Goal: Transaction & Acquisition: Purchase product/service

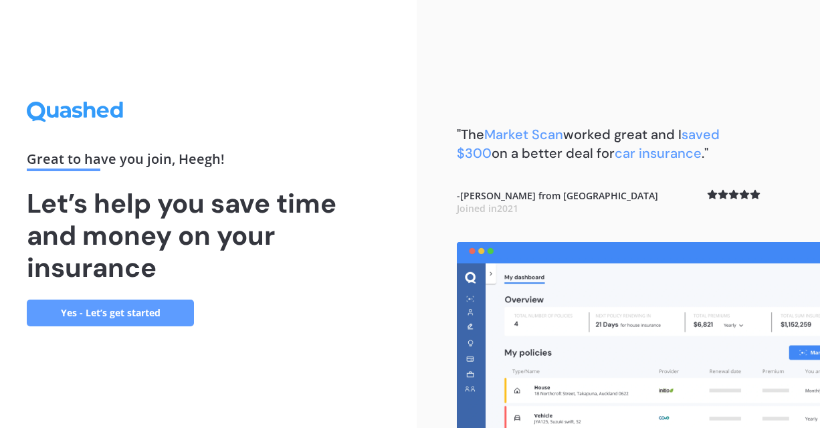
click at [98, 315] on link "Yes - Let’s get started" at bounding box center [110, 313] width 167 height 27
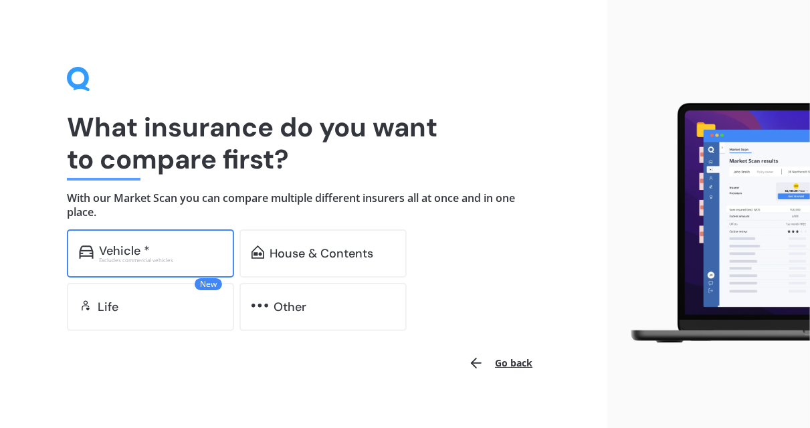
click at [157, 248] on div "Vehicle *" at bounding box center [160, 250] width 123 height 13
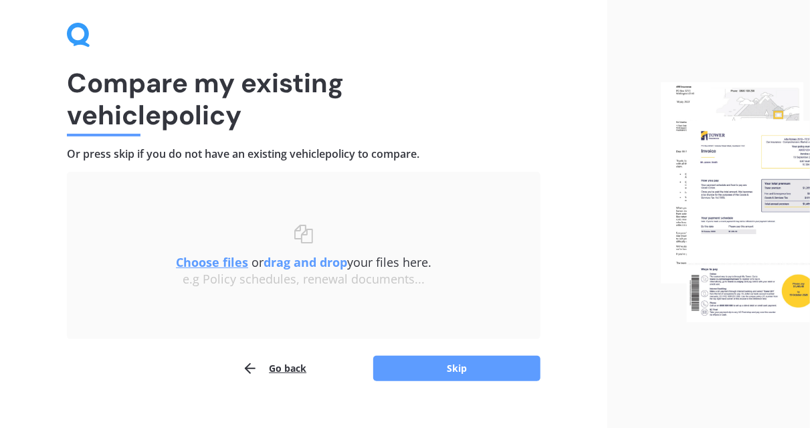
scroll to position [64, 0]
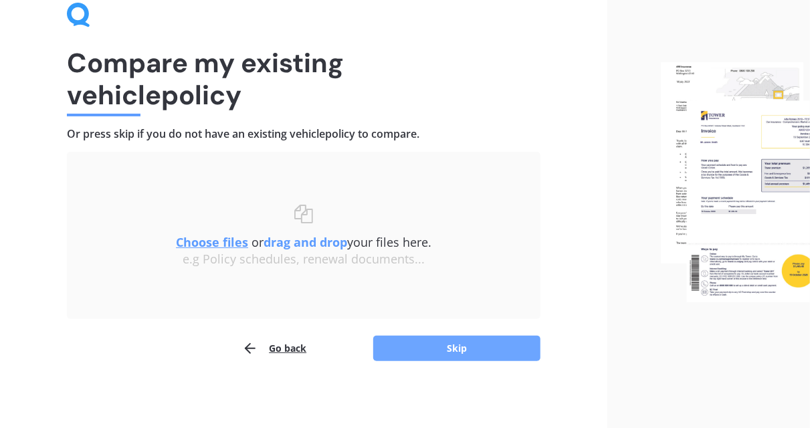
click at [414, 346] on button "Skip" at bounding box center [456, 348] width 167 height 25
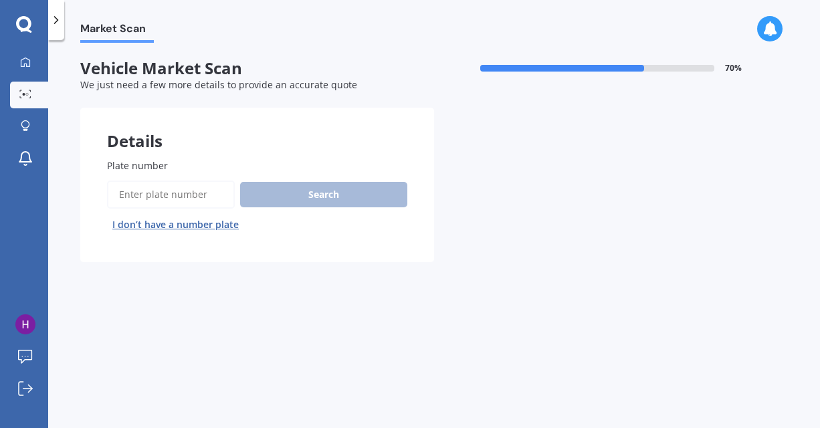
click at [181, 188] on input "Plate number" at bounding box center [171, 195] width 128 height 28
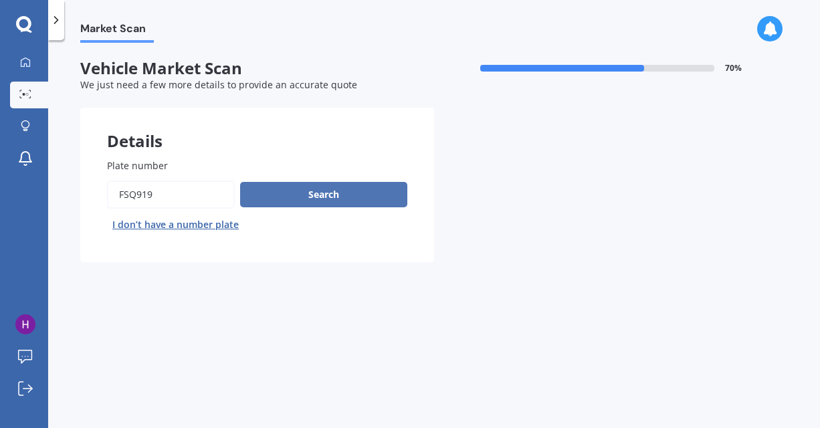
type input "FSQ919"
click at [314, 190] on button "Search" at bounding box center [323, 194] width 167 height 25
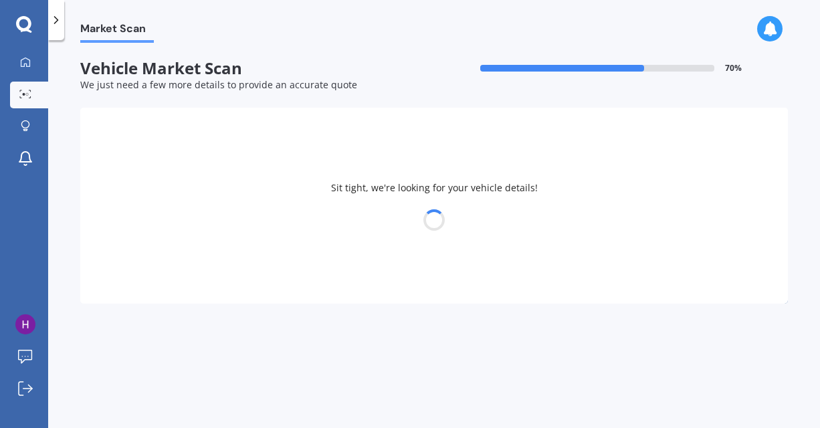
select select "TOYOTA"
select select "HIGHLANDER"
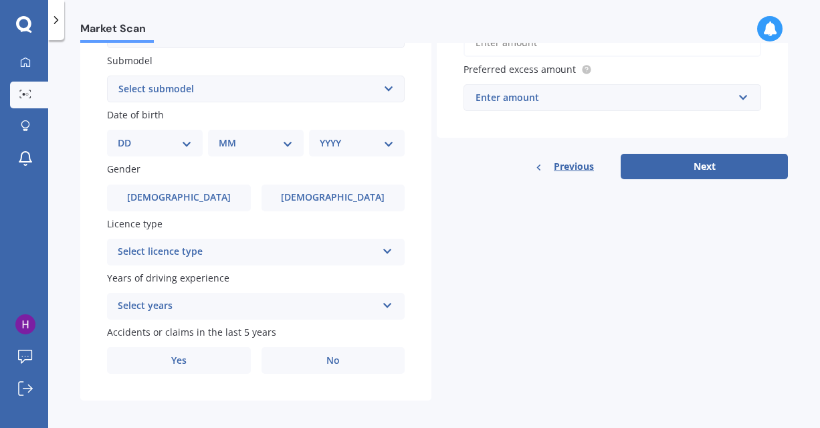
scroll to position [361, 0]
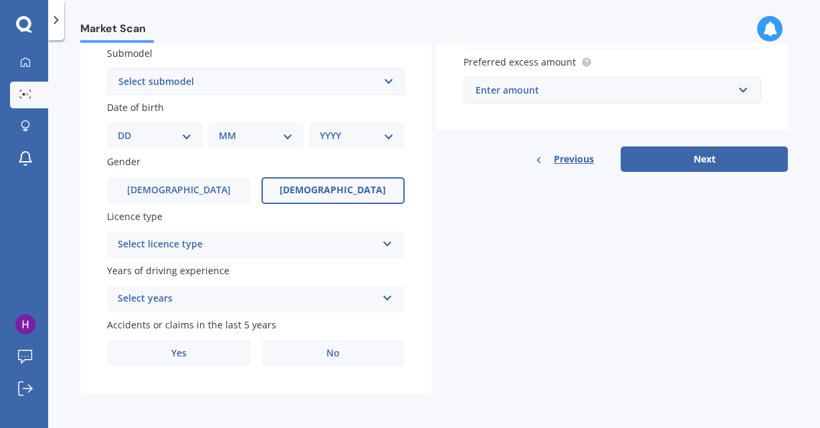
click at [330, 192] on span "Female" at bounding box center [333, 190] width 106 height 11
click at [0, 0] on input "Female" at bounding box center [0, 0] width 0 height 0
click at [157, 130] on select "DD 01 02 03 04 05 06 07 08 09 10 11 12 13 14 15 16 17 18 19 20 21 22 23 24 25 2…" at bounding box center [155, 135] width 74 height 15
select select "30"
click at [128, 128] on select "DD 01 02 03 04 05 06 07 08 09 10 11 12 13 14 15 16 17 18 19 20 21 22 23 24 25 2…" at bounding box center [155, 135] width 74 height 15
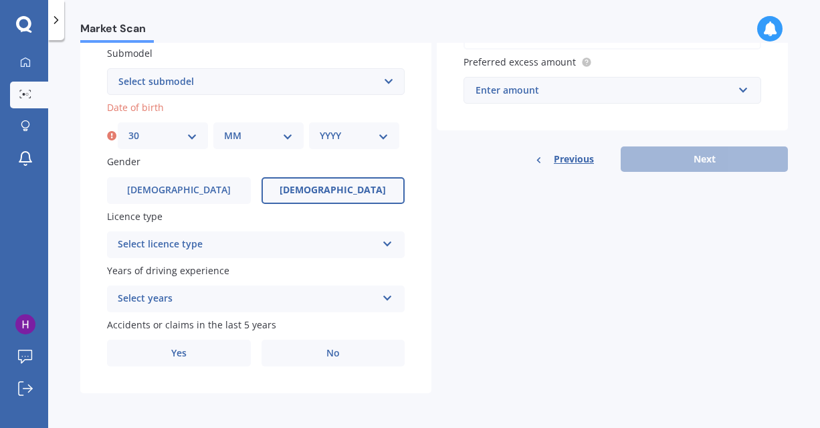
click at [270, 136] on select "MM 01 02 03 04 05 06 07 08 09 10 11 12" at bounding box center [258, 135] width 69 height 15
select select "12"
click at [224, 128] on select "MM 01 02 03 04 05 06 07 08 09 10 11 12" at bounding box center [258, 135] width 69 height 15
click at [367, 133] on select "YYYY 2025 2024 2023 2022 2021 2020 2019 2018 2017 2016 2015 2014 2013 2012 2011…" at bounding box center [354, 135] width 69 height 15
select select "2001"
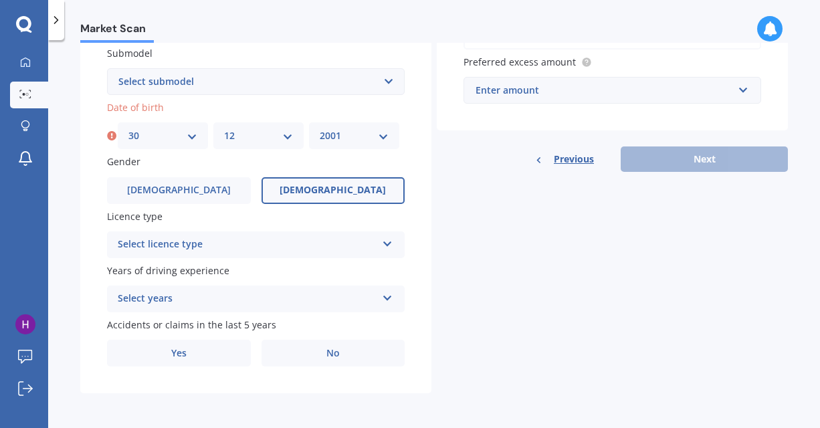
click at [320, 128] on select "YYYY 2025 2024 2023 2022 2021 2020 2019 2018 2017 2016 2015 2014 2013 2012 2011…" at bounding box center [354, 135] width 69 height 15
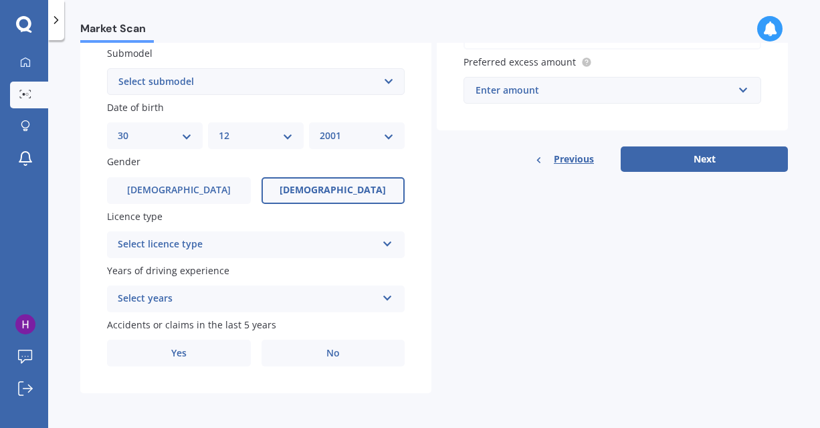
click at [265, 232] on div "Select licence type NZ Full NZ Restricted NZ Learners Australia United Kingdom …" at bounding box center [256, 245] width 298 height 27
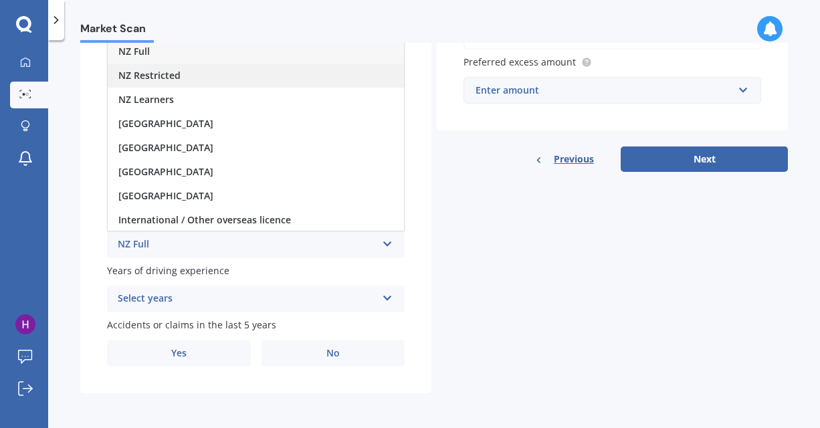
click at [191, 70] on div "NZ Restricted" at bounding box center [256, 76] width 296 height 24
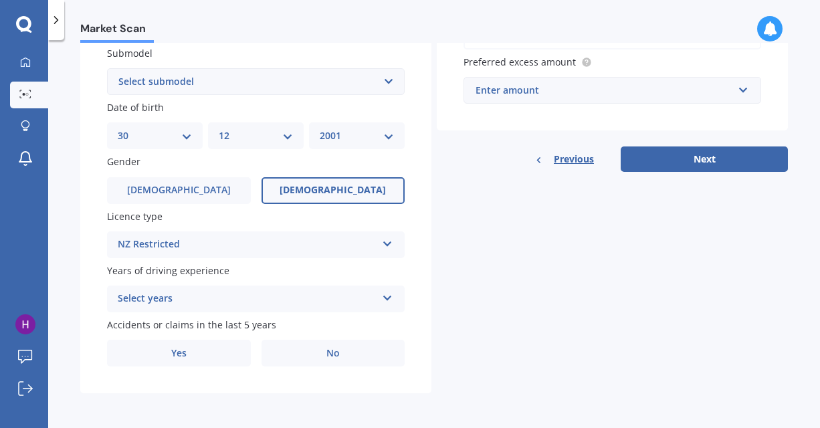
click at [325, 297] on div "Select years" at bounding box center [247, 299] width 259 height 16
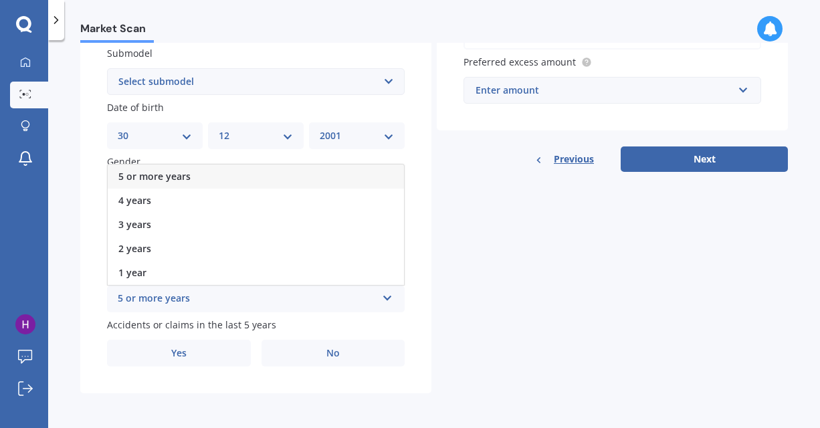
click at [177, 176] on span "5 or more years" at bounding box center [154, 176] width 72 height 13
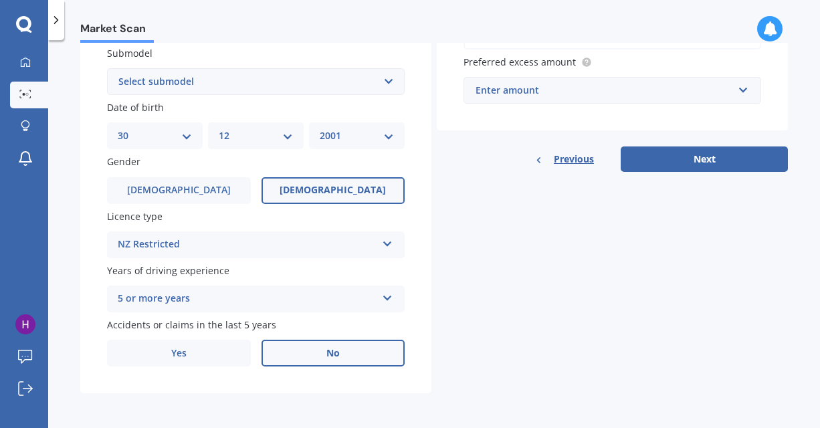
click at [325, 360] on label "No" at bounding box center [334, 353] width 144 height 27
click at [0, 0] on input "No" at bounding box center [0, 0] width 0 height 0
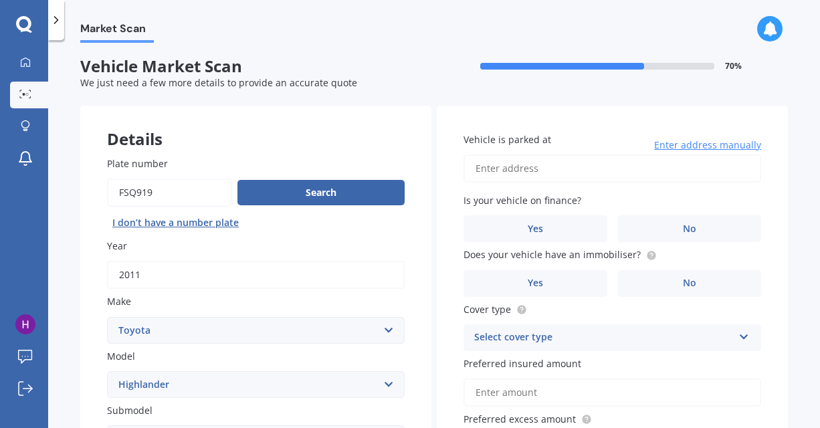
scroll to position [0, 0]
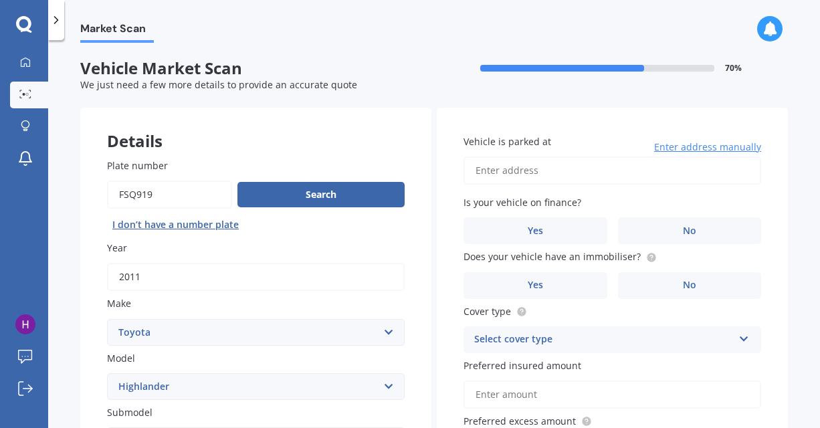
click at [499, 168] on input "Vehicle is parked at" at bounding box center [613, 171] width 298 height 28
type input "169 Totara Road, Miramar, Wellington 6022"
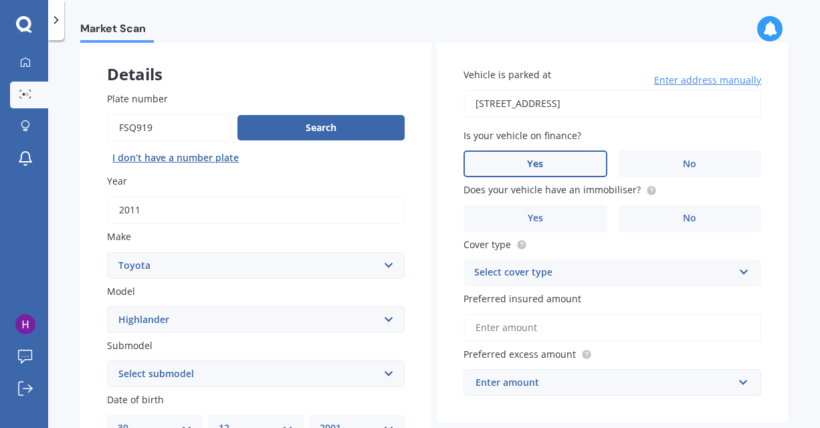
click at [545, 171] on label "Yes" at bounding box center [536, 164] width 144 height 27
click at [0, 0] on input "Yes" at bounding box center [0, 0] width 0 height 0
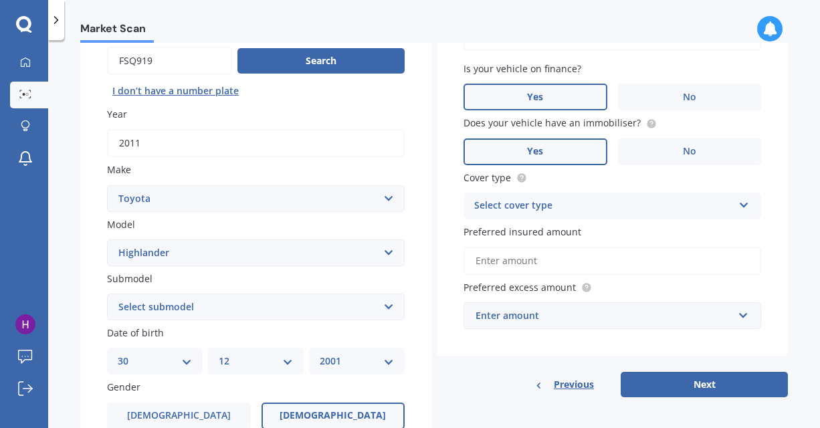
click at [565, 148] on label "Yes" at bounding box center [536, 152] width 144 height 27
click at [0, 0] on input "Yes" at bounding box center [0, 0] width 0 height 0
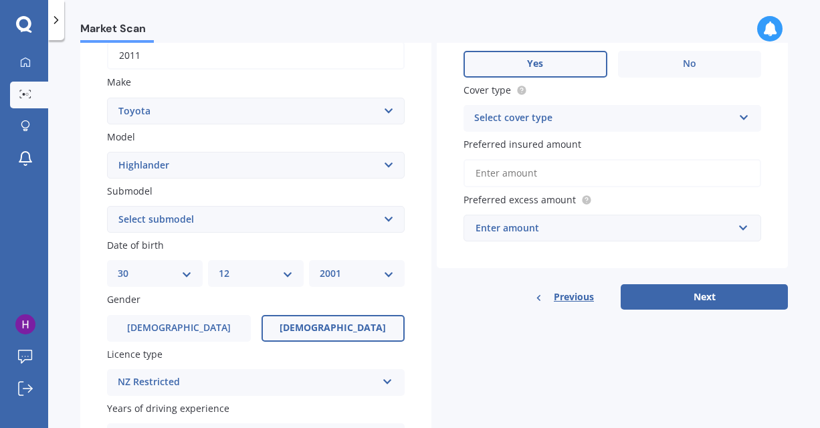
scroll to position [201, 0]
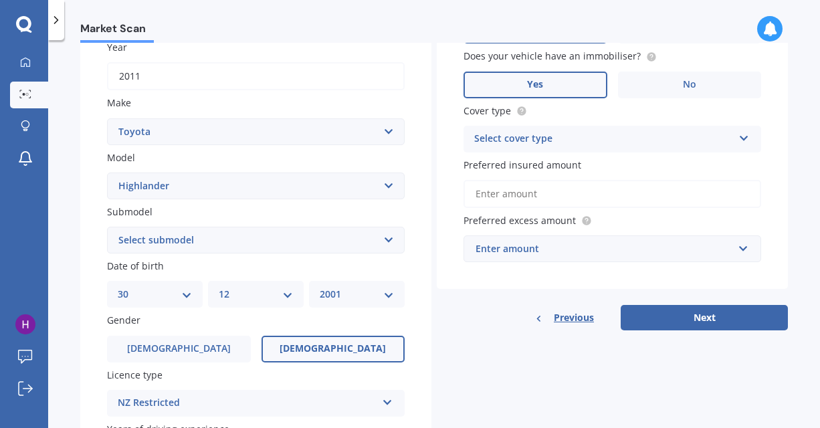
click at [610, 147] on div "Select cover type" at bounding box center [603, 139] width 259 height 16
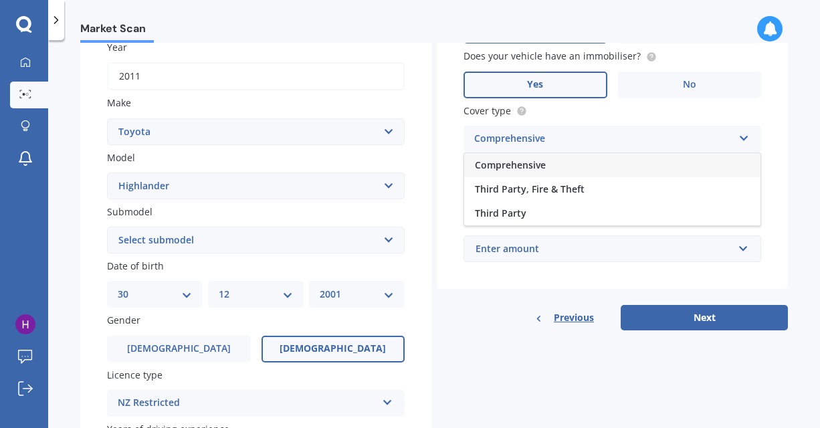
click at [547, 166] on div "Comprehensive" at bounding box center [612, 165] width 296 height 24
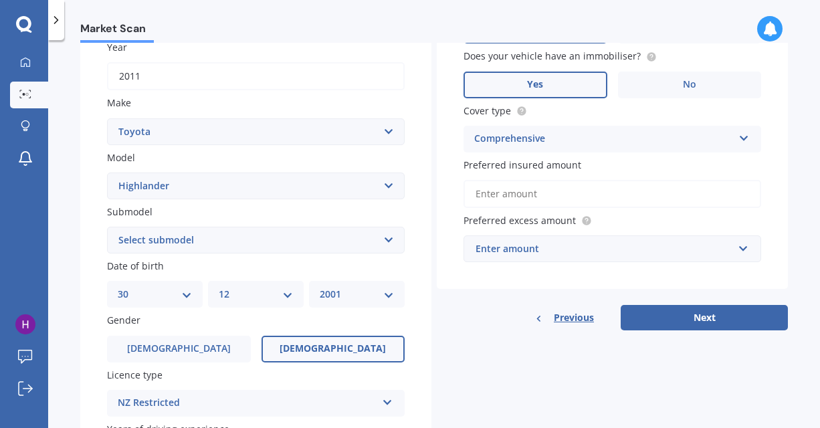
click at [518, 193] on input "Preferred insured amount" at bounding box center [613, 194] width 298 height 28
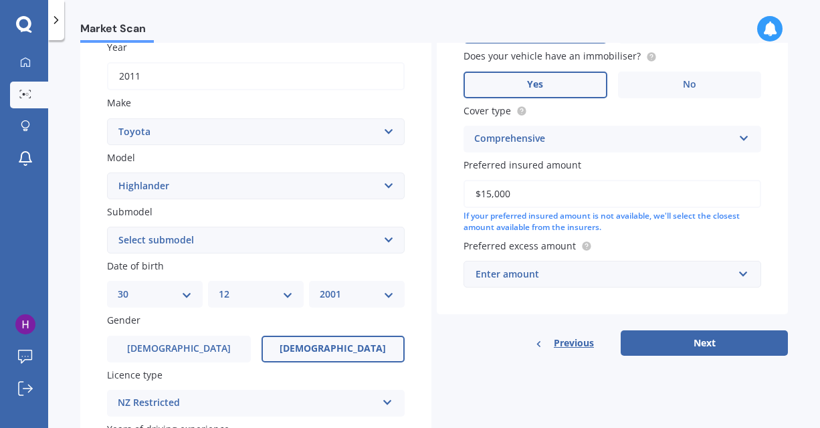
type input "$15,000"
click at [468, 351] on div "Previous Next" at bounding box center [612, 343] width 351 height 25
click at [632, 268] on div "Enter amount" at bounding box center [605, 274] width 258 height 15
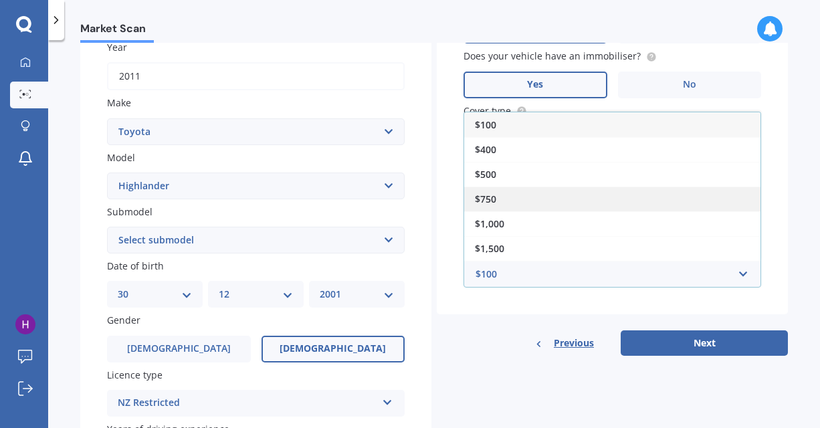
click at [531, 202] on div "$750" at bounding box center [612, 199] width 296 height 25
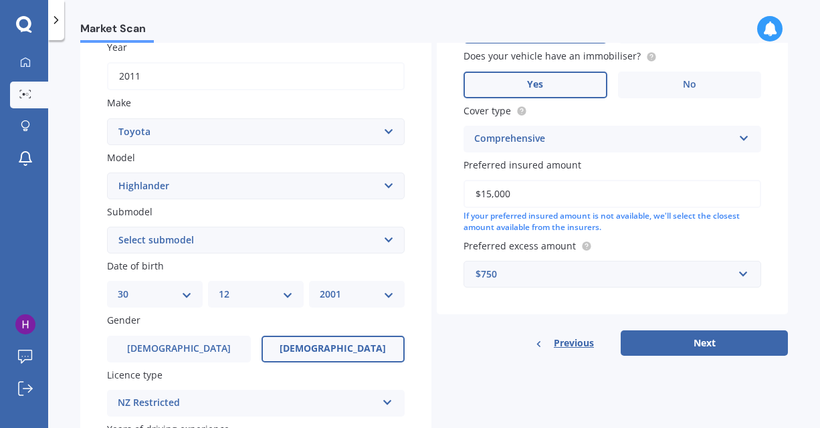
click at [710, 349] on button "Next" at bounding box center [704, 343] width 167 height 25
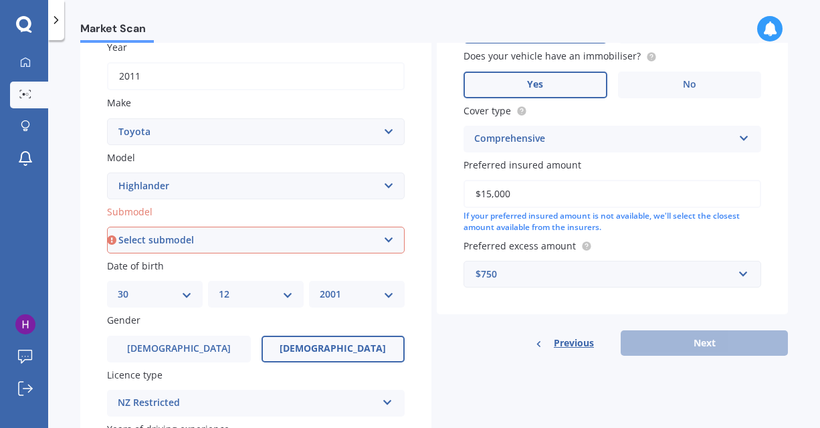
click at [239, 248] on select "Select submodel (All other) Hybrid Petrol V6 2WD Petrol V6 4WD" at bounding box center [256, 240] width 298 height 27
select select "PETROL V6 4WD"
click at [107, 228] on select "Select submodel (All other) Hybrid Petrol V6 2WD Petrol V6 4WD" at bounding box center [256, 240] width 298 height 27
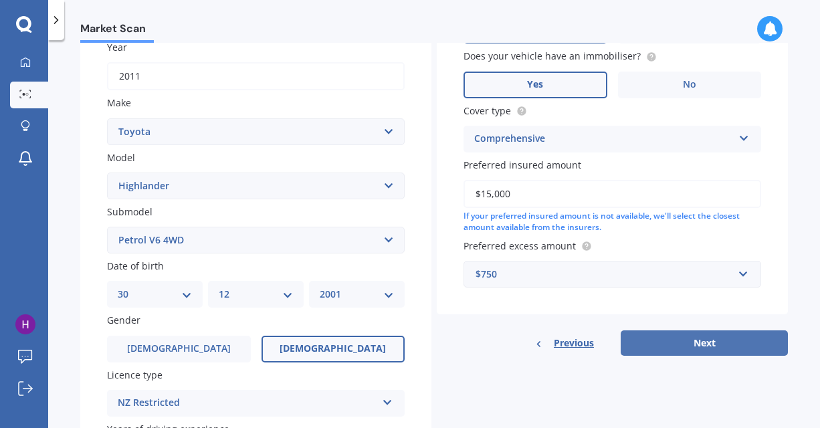
click at [711, 342] on button "Next" at bounding box center [704, 343] width 167 height 25
select select "30"
select select "12"
select select "2001"
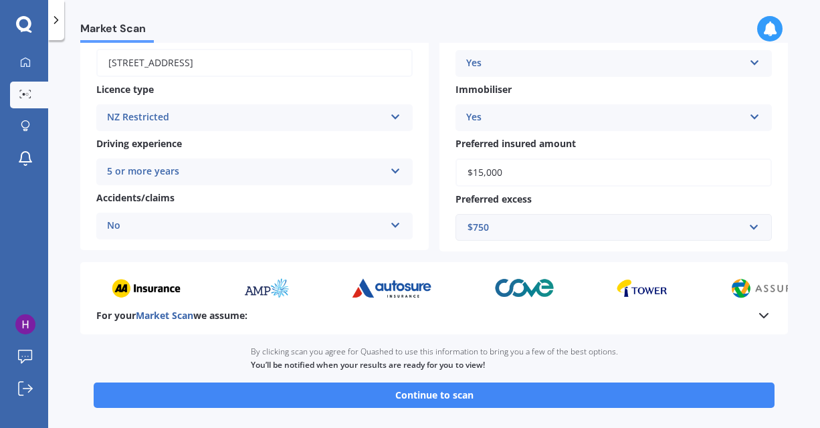
click at [400, 397] on button "Continue to scan" at bounding box center [434, 395] width 681 height 25
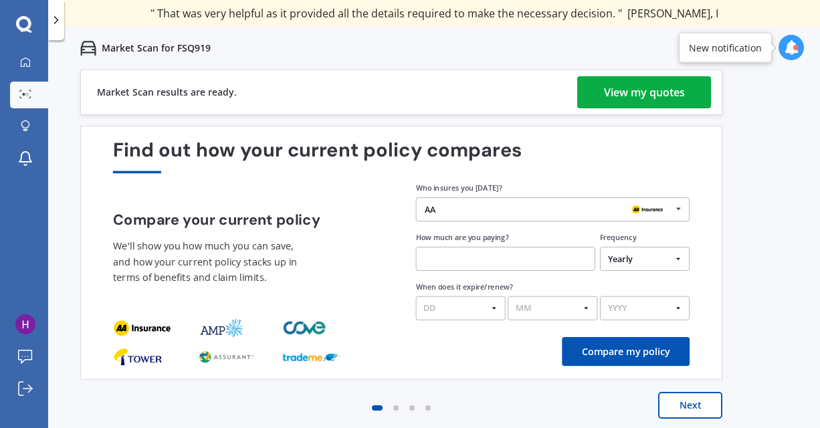
click at [691, 393] on button "Next" at bounding box center [690, 405] width 64 height 27
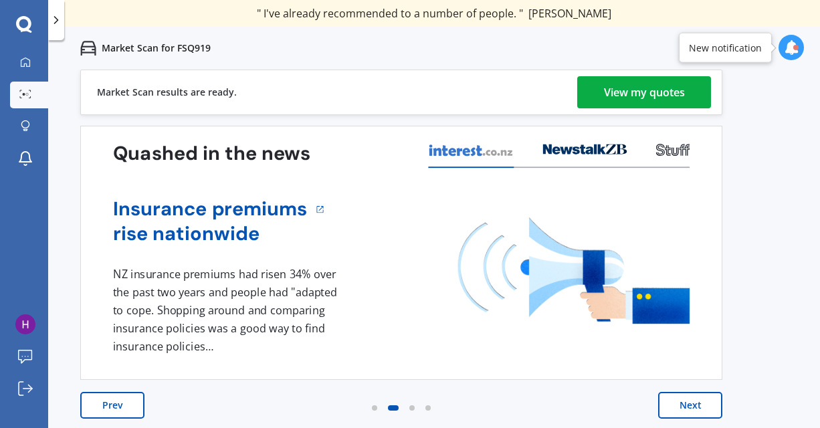
click at [616, 85] on div "View my quotes" at bounding box center [644, 92] width 81 height 32
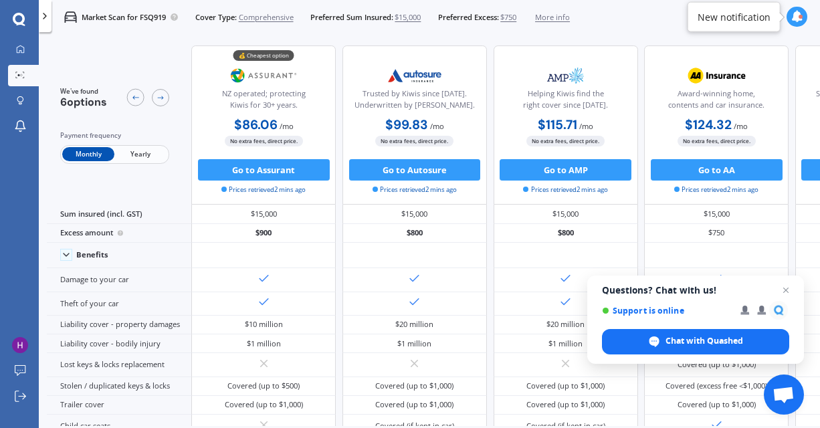
click at [147, 158] on span "Yearly" at bounding box center [140, 154] width 52 height 14
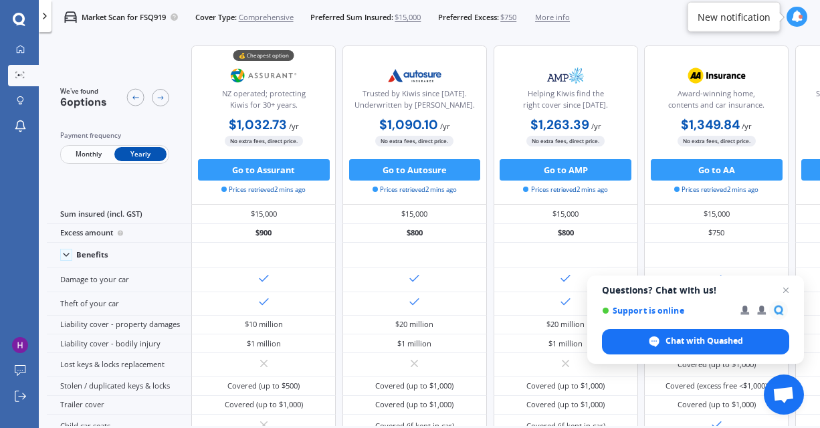
click at [80, 155] on span "Monthly" at bounding box center [88, 154] width 52 height 14
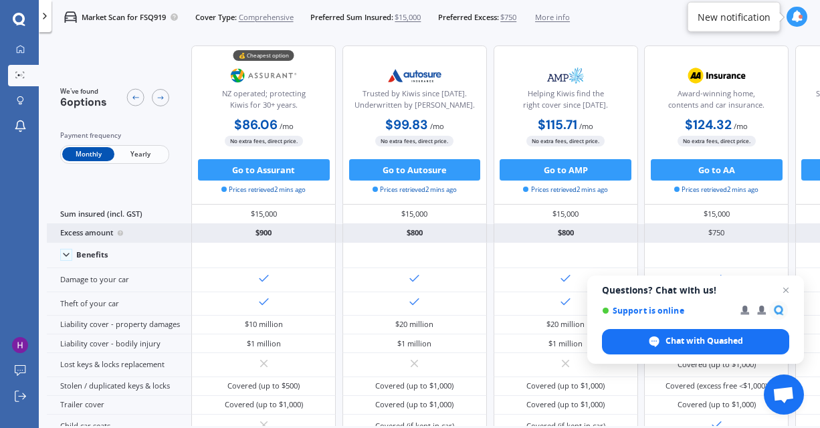
scroll to position [83, 0]
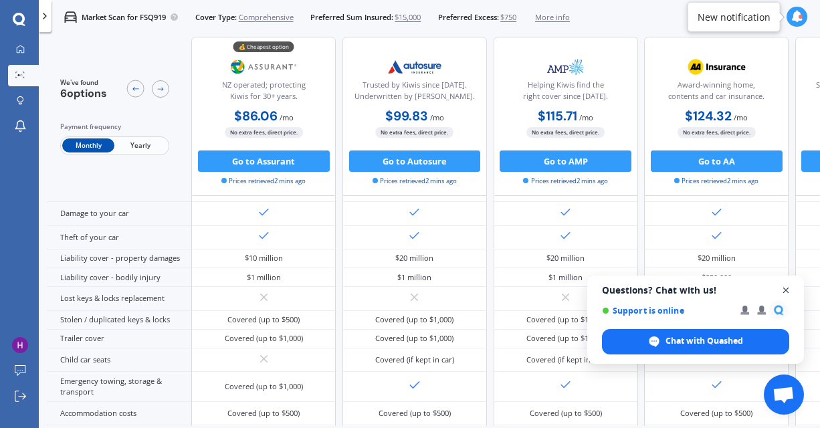
click at [794, 289] on span "Open chat" at bounding box center [786, 290] width 17 height 17
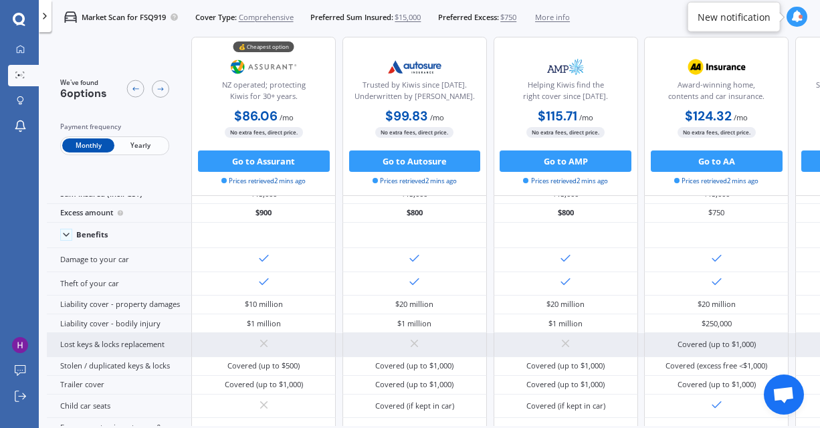
scroll to position [0, 0]
